Goal: Task Accomplishment & Management: Use online tool/utility

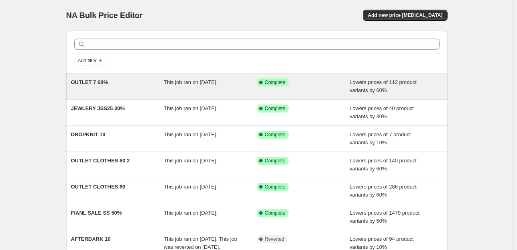
click at [87, 84] on span "OUTLET 7 60%" at bounding box center [89, 82] width 37 height 6
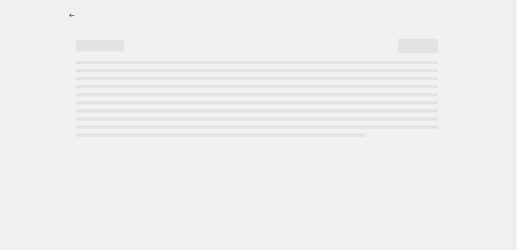
select select "percentage"
select select "tag"
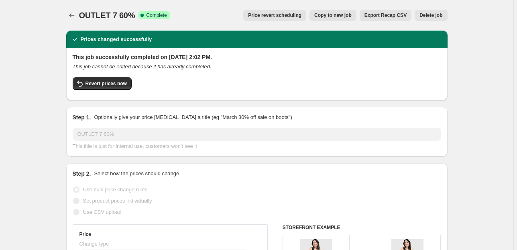
click at [348, 14] on span "Copy to new job" at bounding box center [332, 15] width 37 height 6
select select "percentage"
select select "tag"
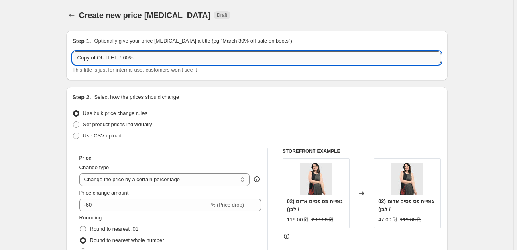
click at [119, 60] on input "Copy of OUTLET 7 60%" at bounding box center [257, 57] width 369 height 13
drag, startPoint x: 98, startPoint y: 58, endPoint x: 74, endPoint y: 56, distance: 23.7
click at [74, 56] on input "Copy of OUTLET 8 60%" at bounding box center [257, 57] width 369 height 13
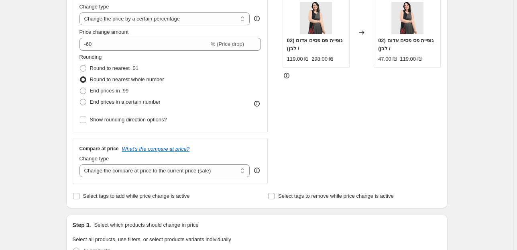
scroll to position [193, 0]
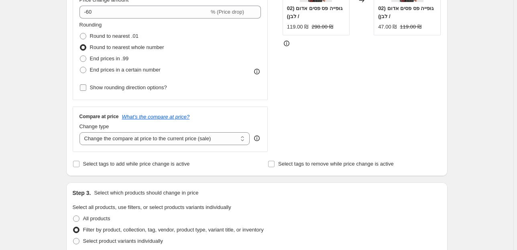
type input "OUTLET 8 60%"
click at [111, 87] on span "Show rounding direction options?" at bounding box center [128, 87] width 77 height 6
click at [86, 87] on input "Show rounding direction options?" at bounding box center [83, 87] width 6 height 6
checkbox input "true"
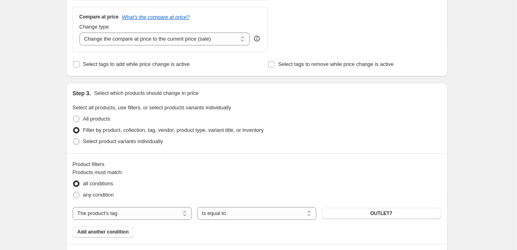
scroll to position [353, 0]
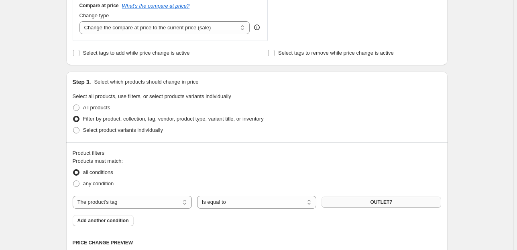
click at [390, 203] on span "OUTLET7" at bounding box center [381, 202] width 22 height 6
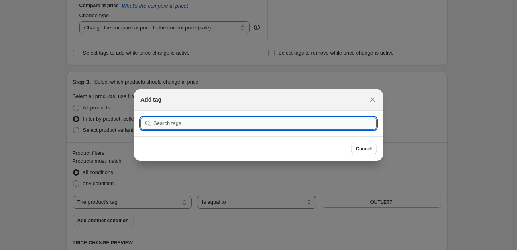
click at [212, 120] on input ":r3t:" at bounding box center [264, 123] width 223 height 13
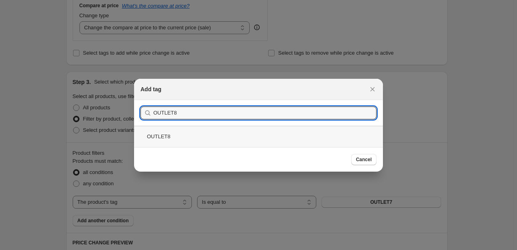
type input "OUTLET8"
click at [162, 138] on div "OUTLET8" at bounding box center [258, 136] width 249 height 21
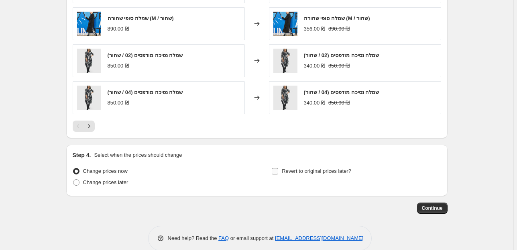
scroll to position [692, 0]
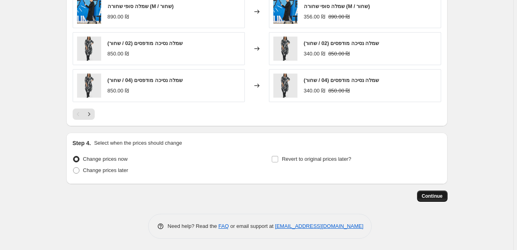
click at [437, 196] on span "Continue" at bounding box center [432, 196] width 21 height 6
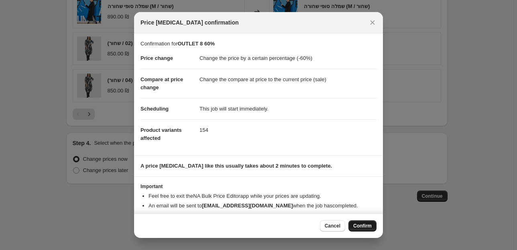
click at [363, 226] on span "Confirm" at bounding box center [362, 225] width 18 height 6
type input "OUTLET 8 60%"
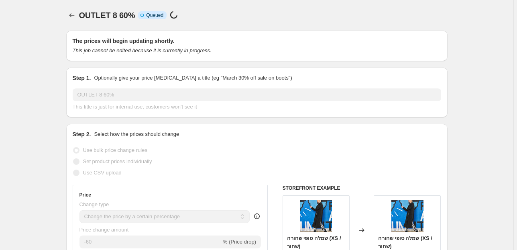
scroll to position [692, 0]
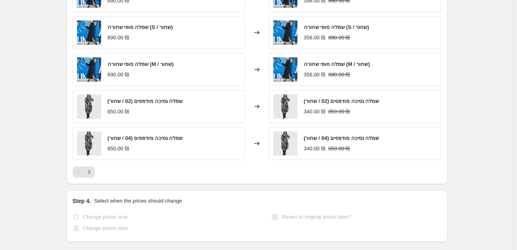
select select "percentage"
select select "tag"
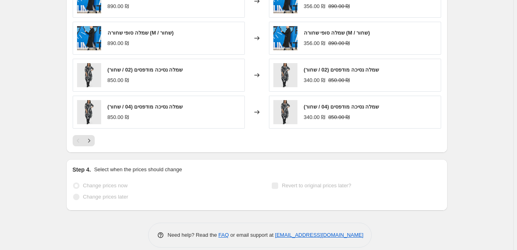
scroll to position [0, 0]
